Goal: Transaction & Acquisition: Register for event/course

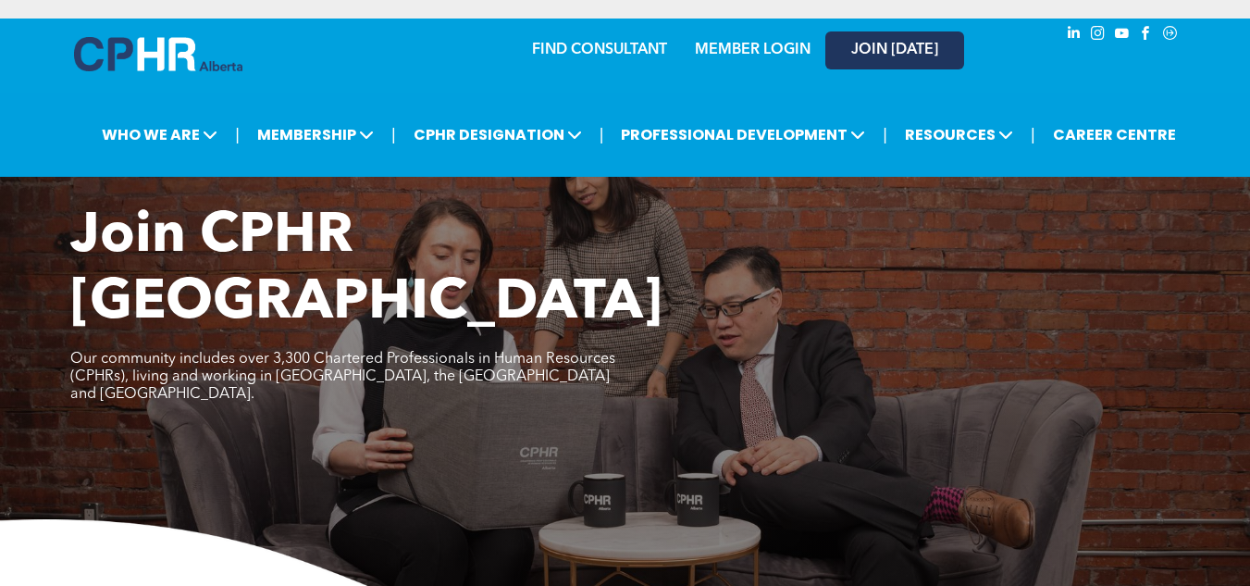
click at [887, 53] on span "JOIN [DATE]" at bounding box center [894, 51] width 87 height 18
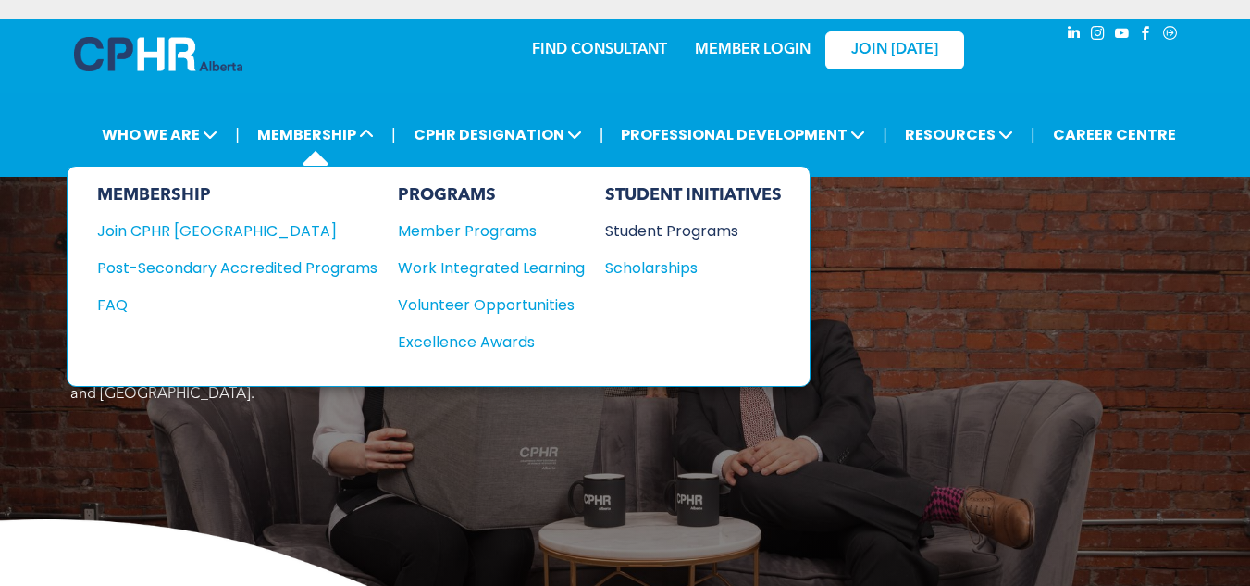
click at [662, 229] on div "Student Programs" at bounding box center [684, 230] width 159 height 23
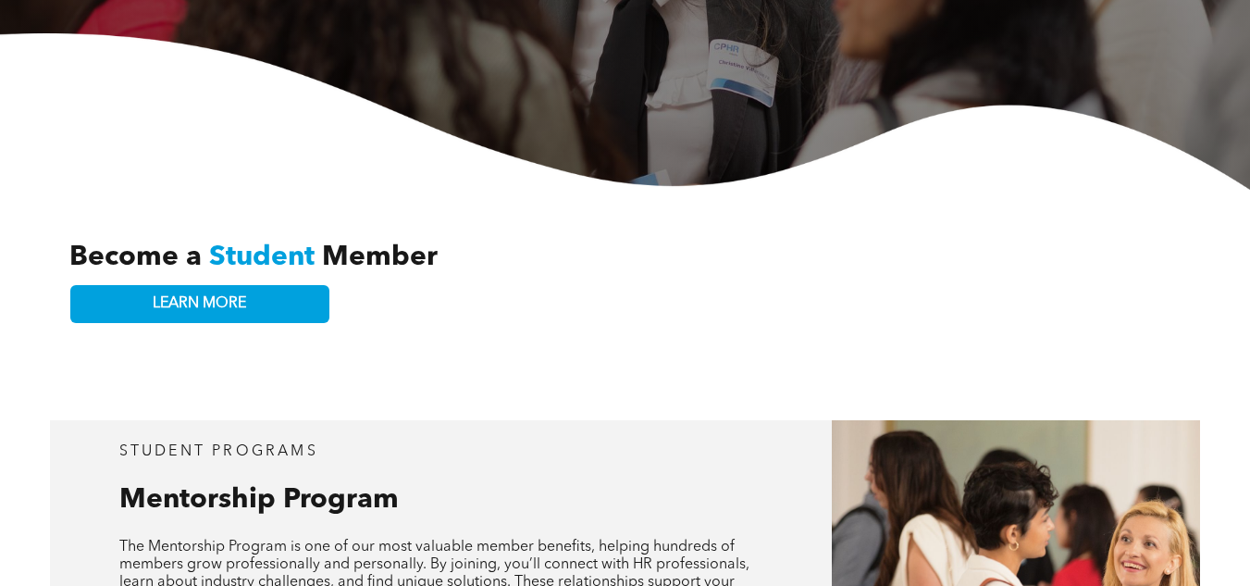
scroll to position [418, 0]
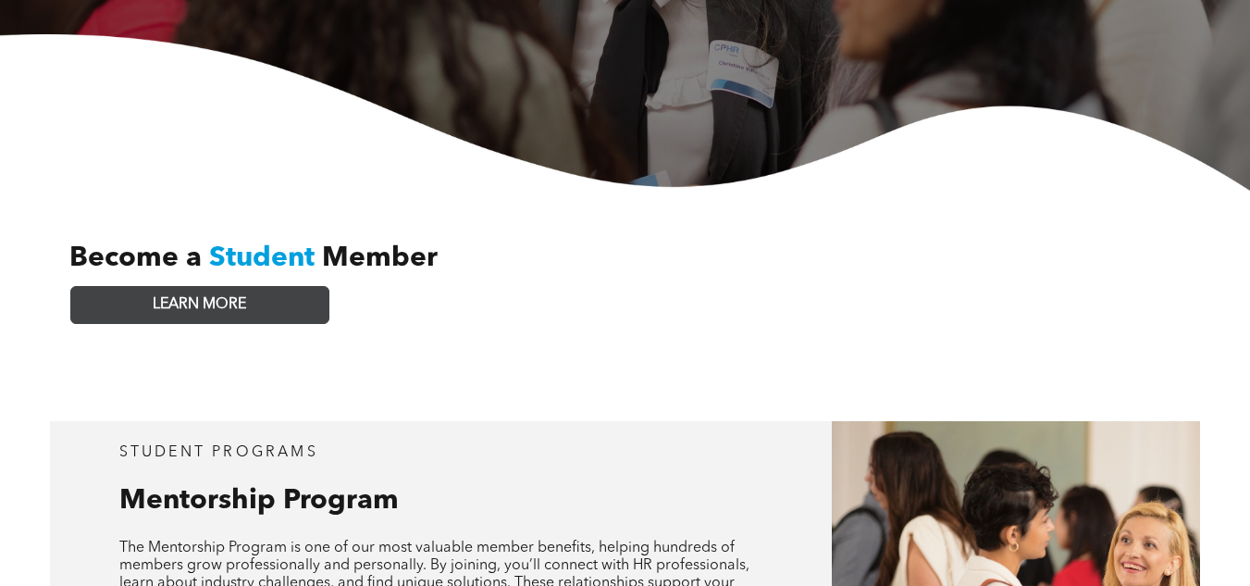
click at [213, 296] on span "LEARN MORE" at bounding box center [199, 305] width 93 height 18
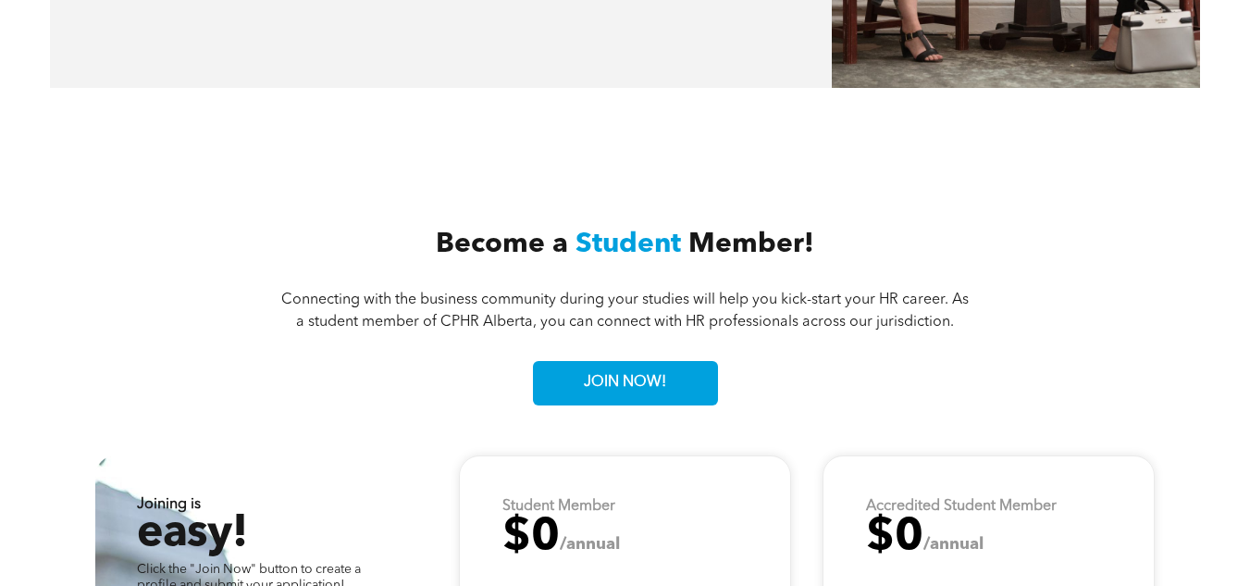
scroll to position [3769, 0]
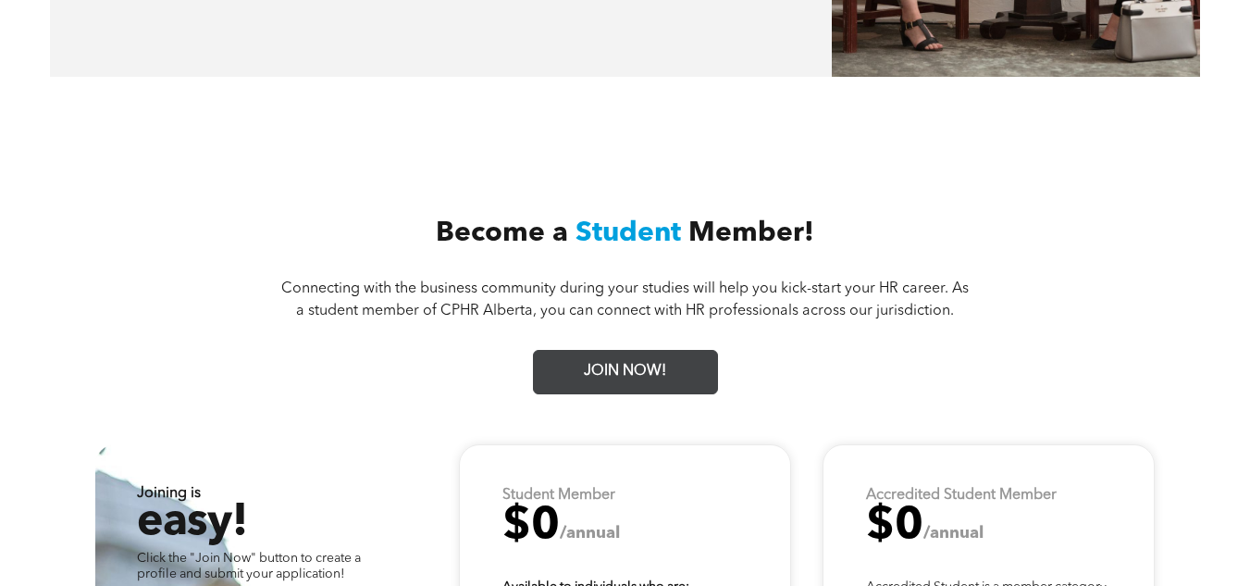
click at [611, 354] on span "JOIN NOW!" at bounding box center [624, 372] width 95 height 36
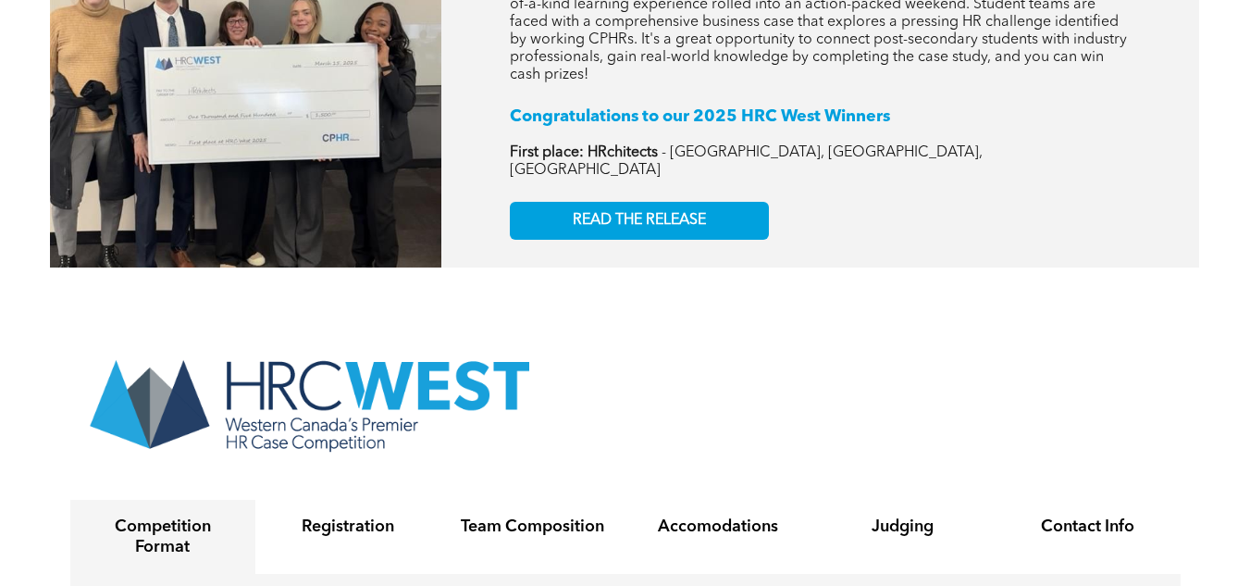
scroll to position [2457, 0]
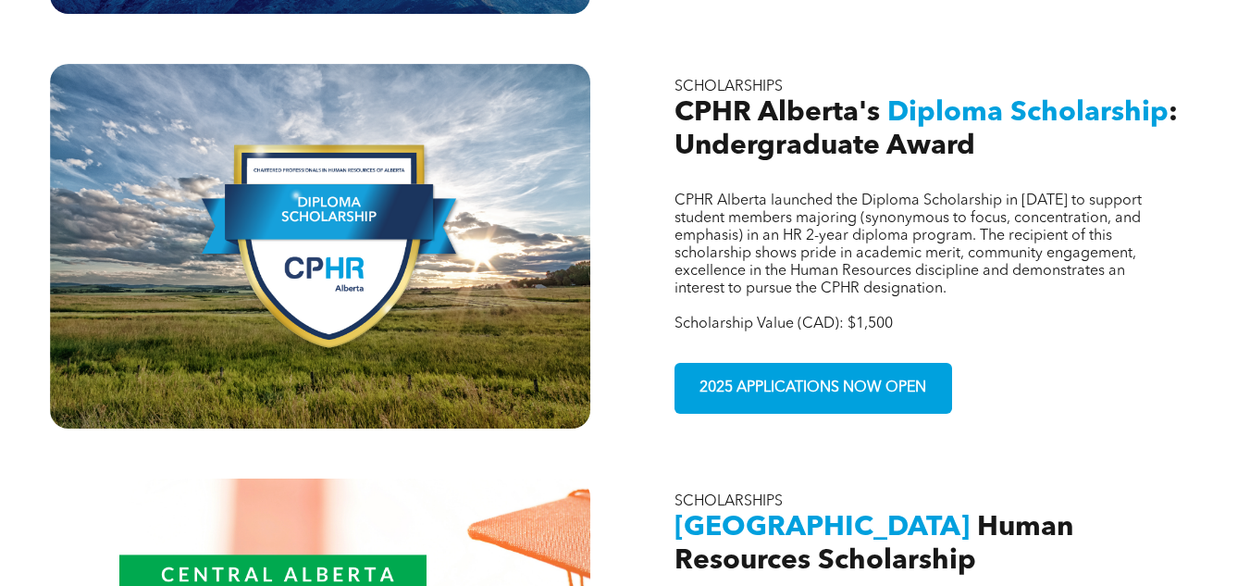
scroll to position [999, 0]
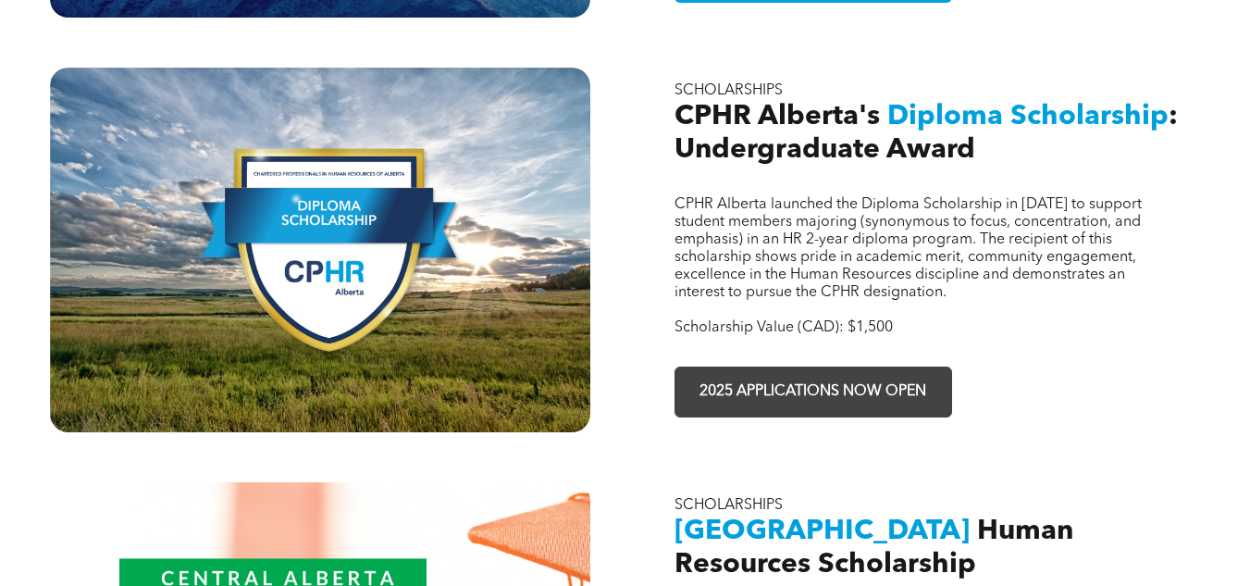
click at [863, 374] on span "2025 APPLICATIONS NOW OPEN" at bounding box center [813, 392] width 240 height 36
